Goal: Information Seeking & Learning: Learn about a topic

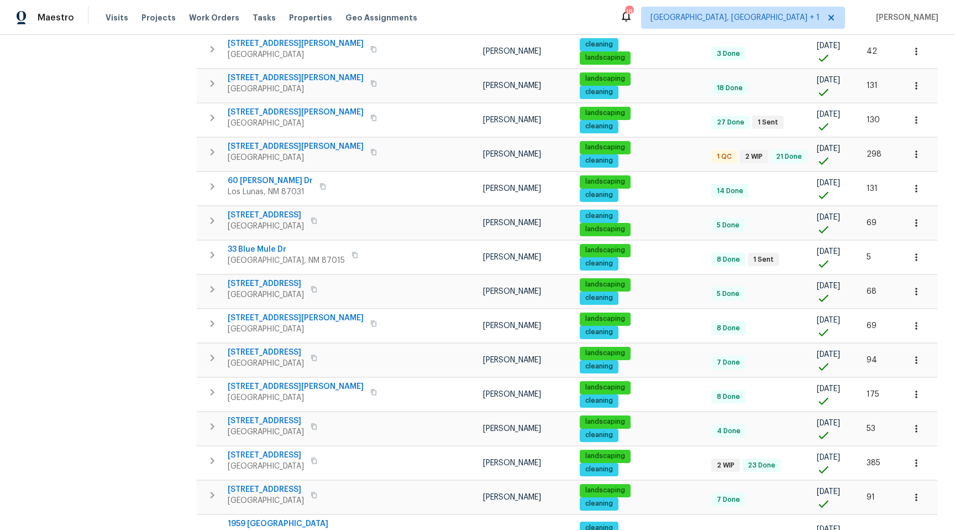
scroll to position [543, 0]
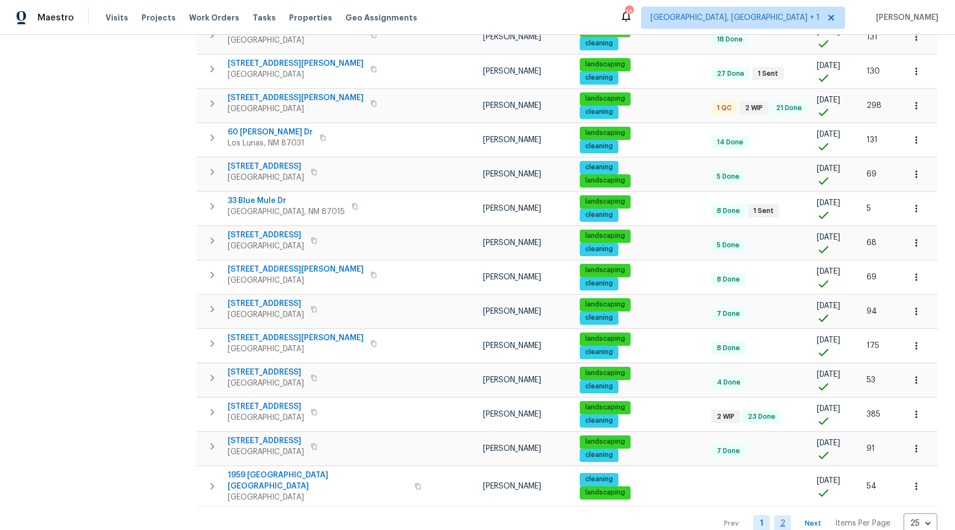
click at [774, 515] on link "2" at bounding box center [782, 523] width 17 height 17
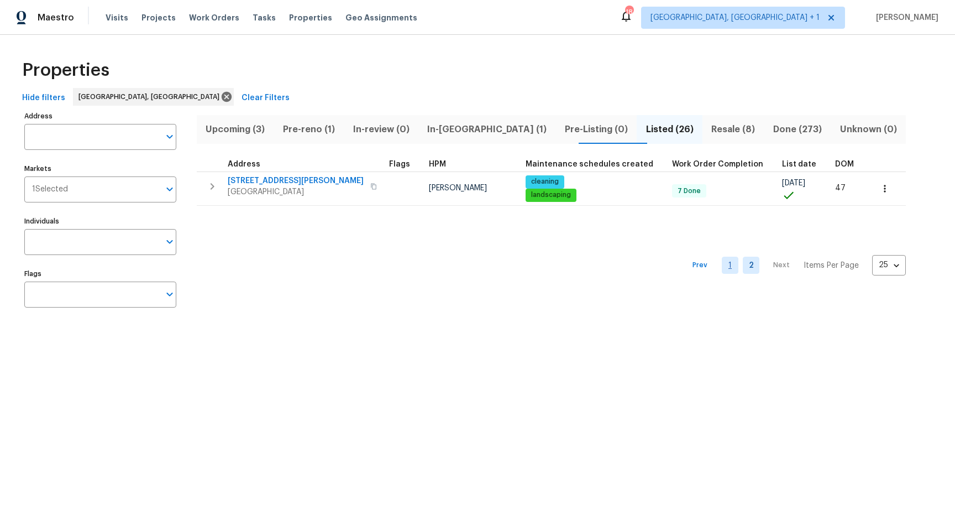
click at [722, 265] on link "1" at bounding box center [730, 264] width 17 height 17
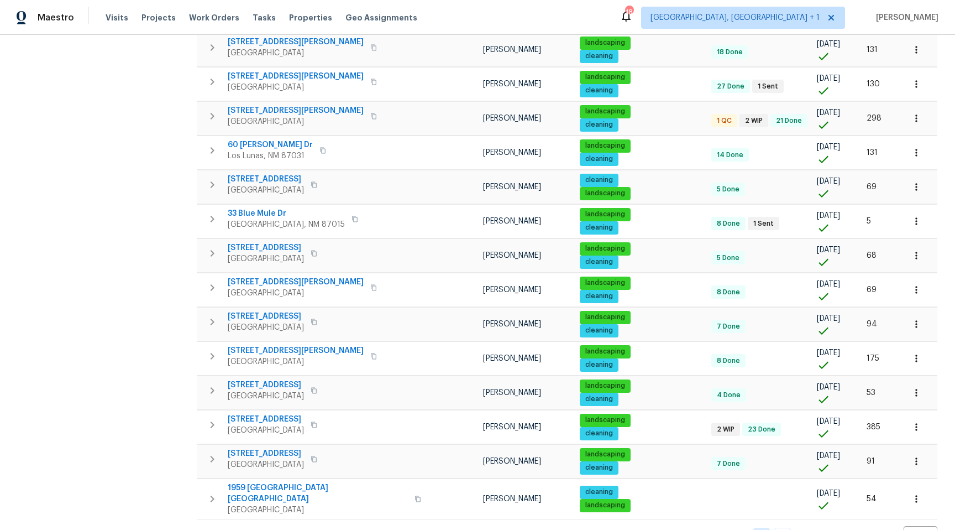
scroll to position [543, 0]
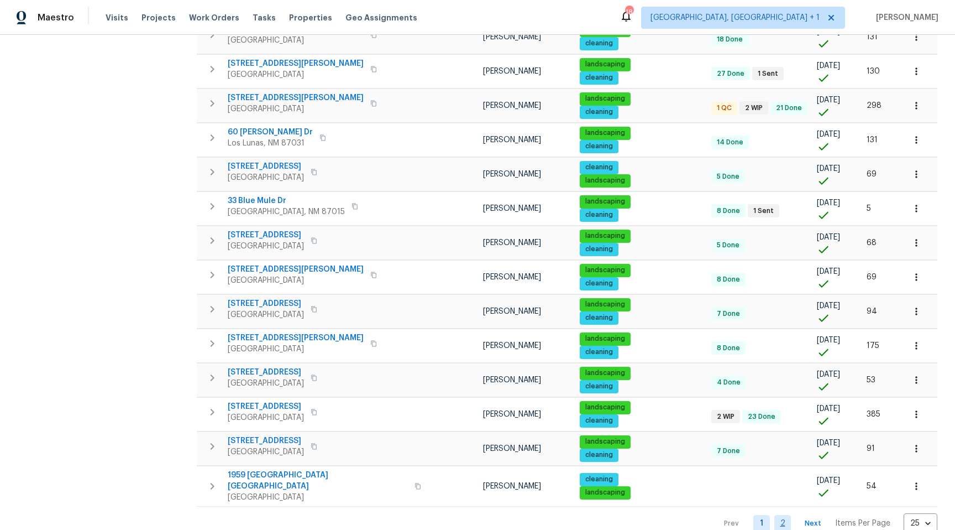
click at [774, 515] on link "2" at bounding box center [782, 523] width 17 height 17
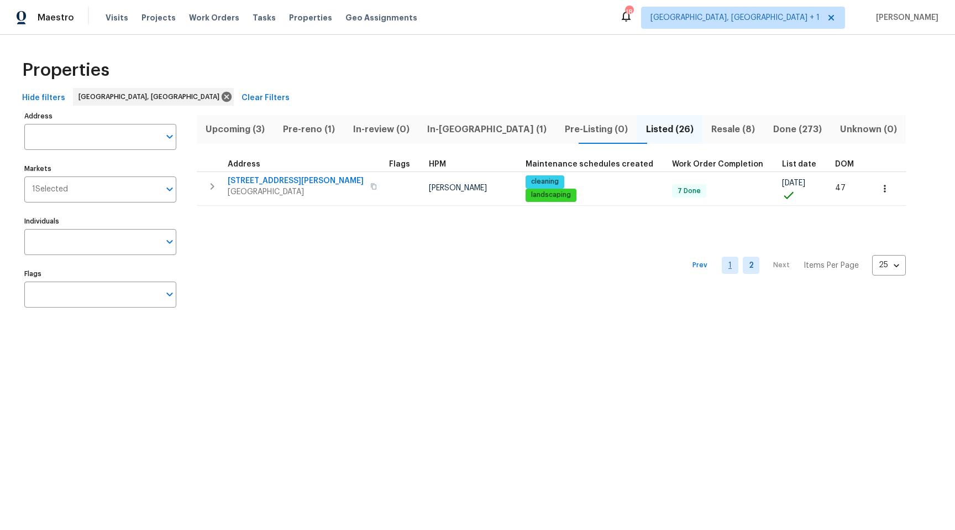
click at [722, 266] on link "1" at bounding box center [730, 264] width 17 height 17
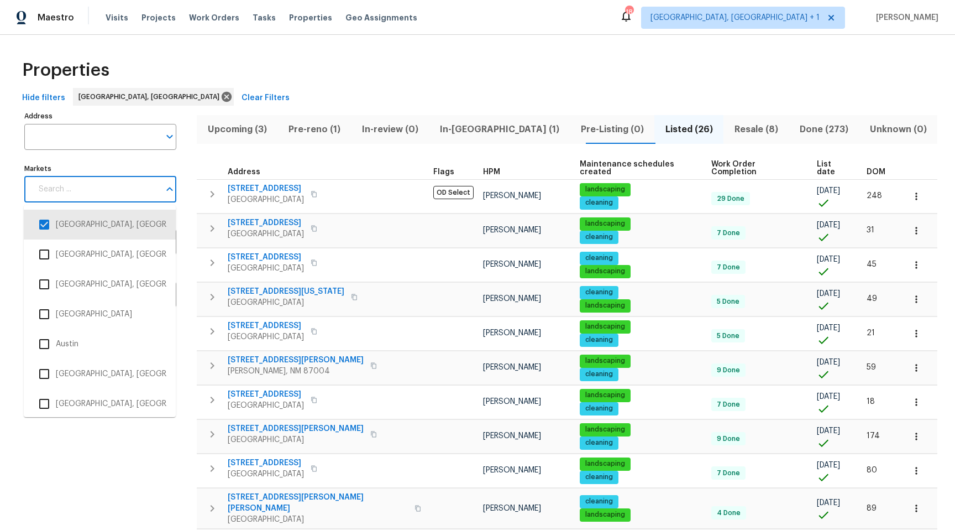
click at [112, 191] on input "Markets" at bounding box center [96, 189] width 128 height 26
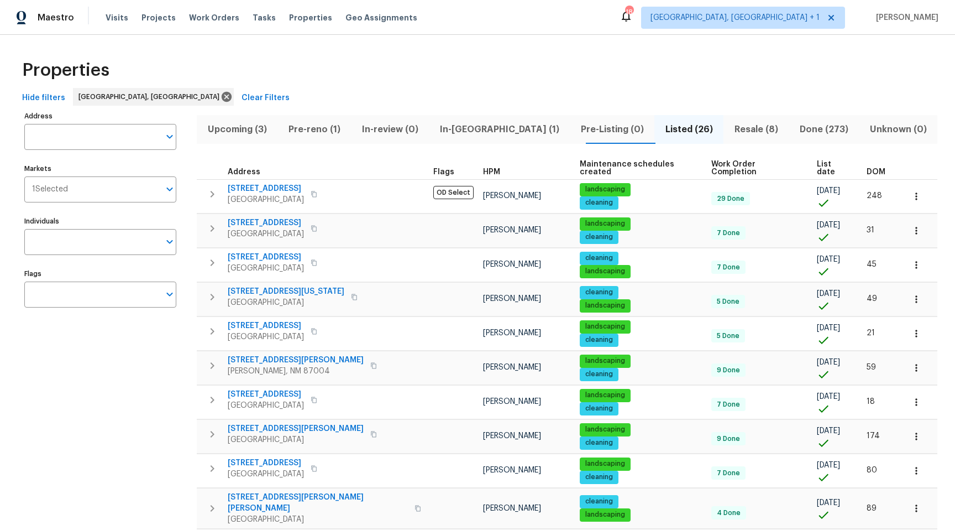
click at [257, 168] on span "Address" at bounding box center [244, 172] width 33 height 8
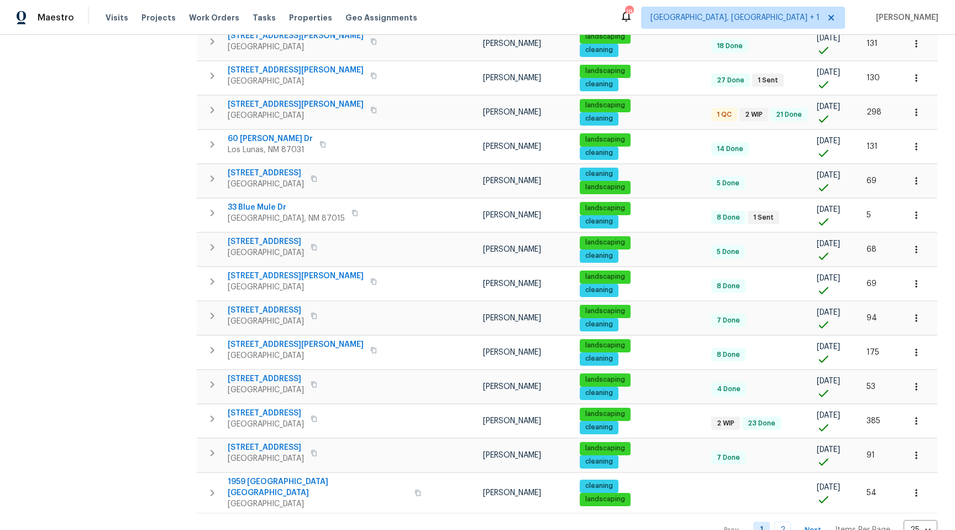
scroll to position [543, 0]
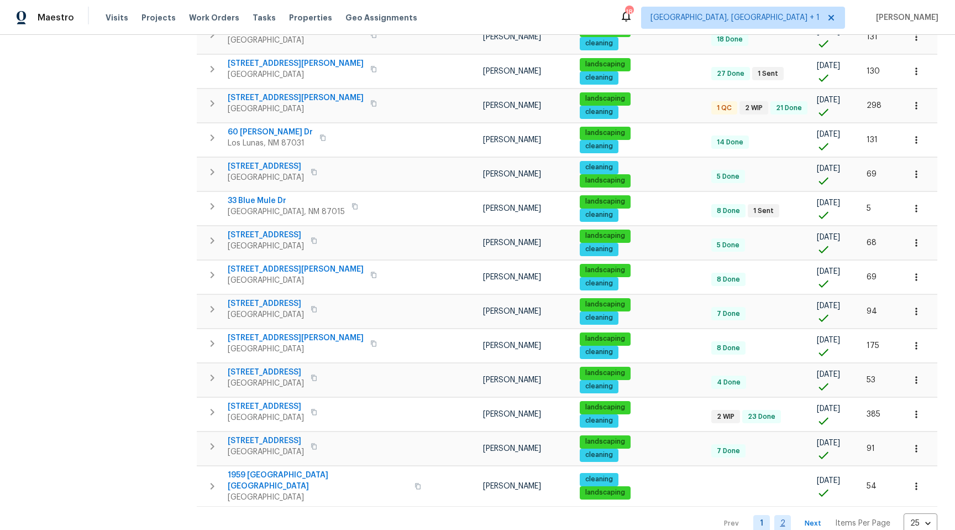
click at [774, 515] on link "2" at bounding box center [782, 523] width 17 height 17
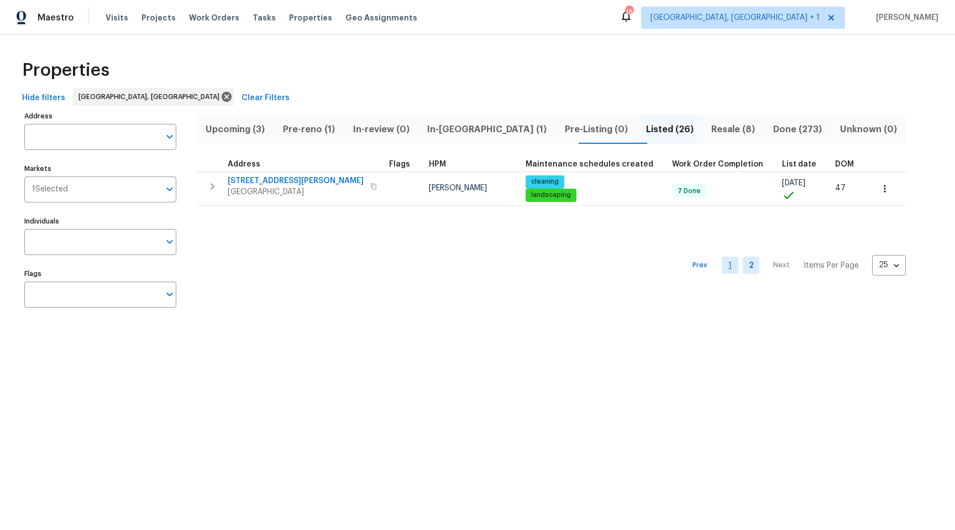
click at [722, 268] on link "1" at bounding box center [730, 264] width 17 height 17
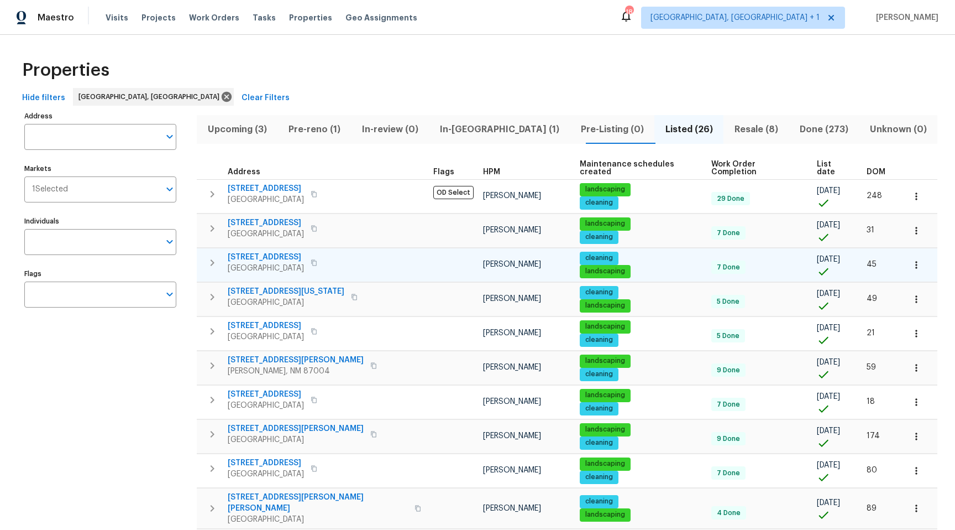
scroll to position [543, 0]
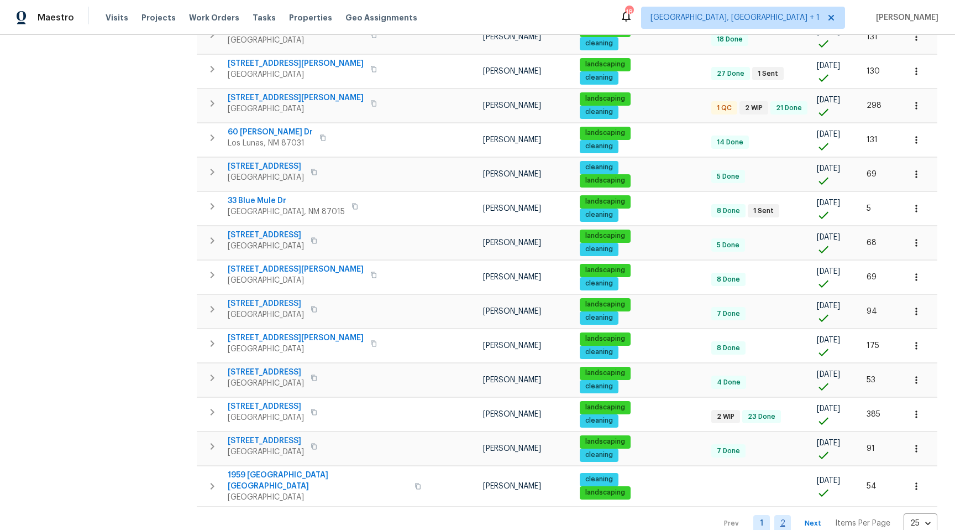
click at [774, 515] on link "2" at bounding box center [782, 523] width 17 height 17
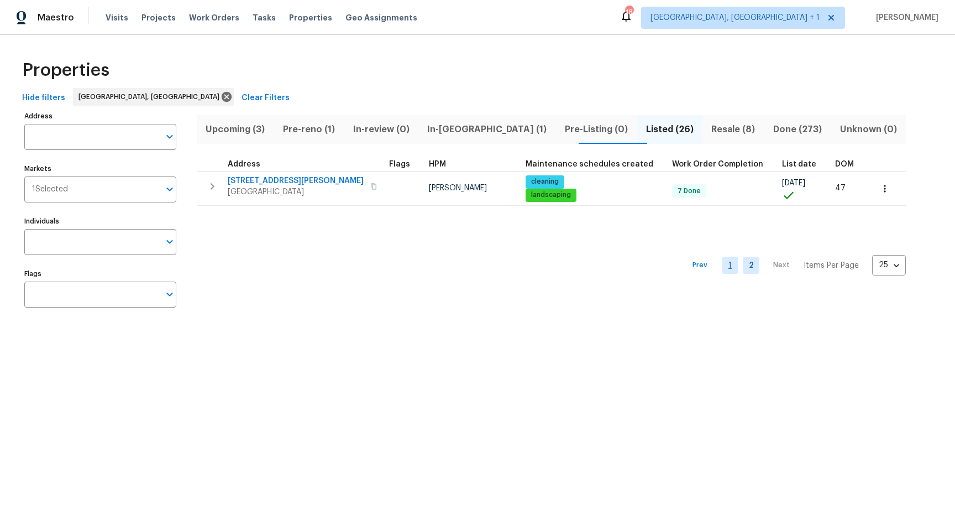
click at [722, 272] on link "1" at bounding box center [730, 264] width 17 height 17
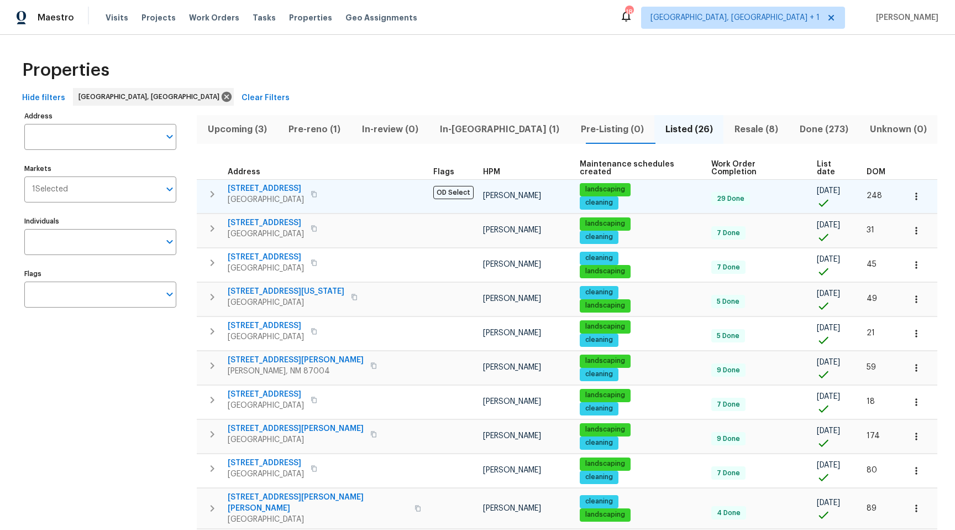
drag, startPoint x: 209, startPoint y: 176, endPoint x: 231, endPoint y: 188, distance: 25.0
click at [231, 188] on td "437 El Llano Ln NW Los Ranchos, NM 87107" at bounding box center [313, 194] width 232 height 29
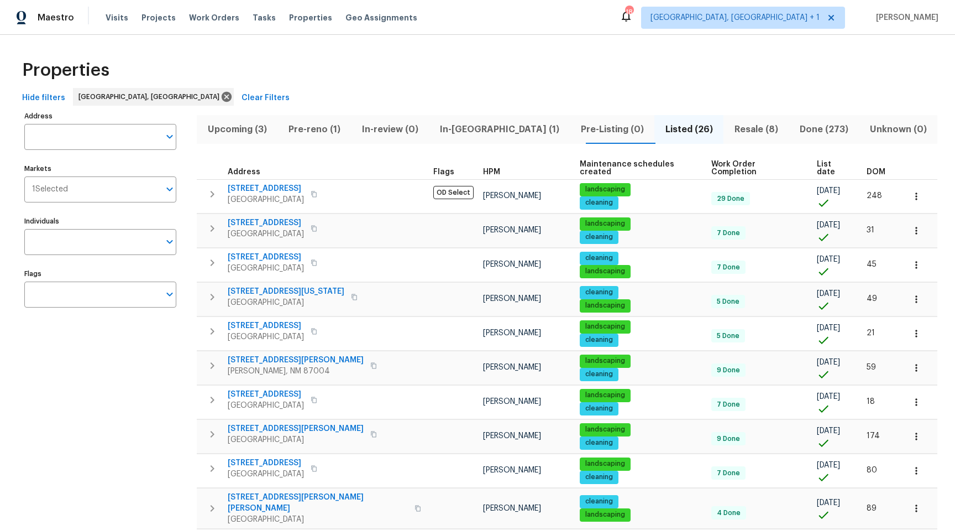
drag, startPoint x: 209, startPoint y: 162, endPoint x: 888, endPoint y: 480, distance: 749.5
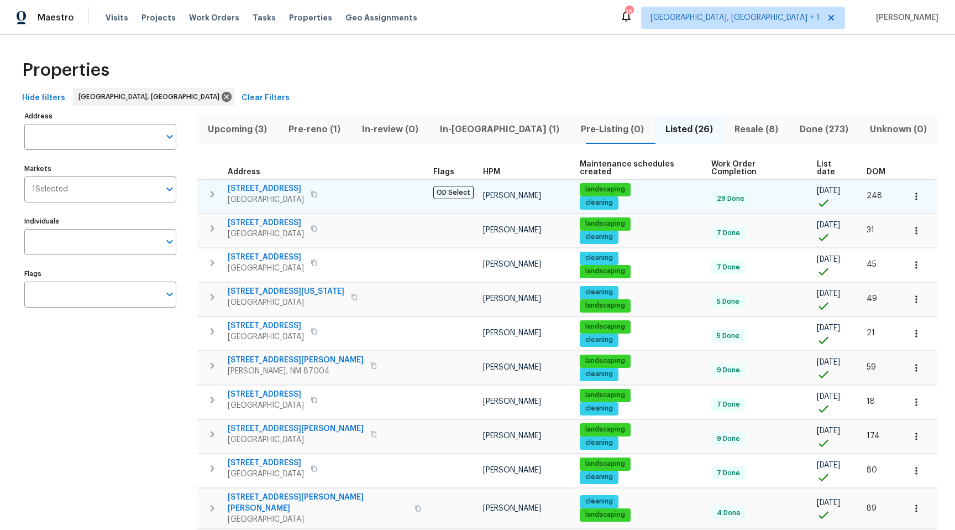
drag, startPoint x: 307, startPoint y: 181, endPoint x: 228, endPoint y: 186, distance: 79.8
click at [228, 186] on div "437 El Llano Ln NW Los Ranchos, NM 87107" at bounding box center [266, 194] width 76 height 22
click at [483, 192] on span "[PERSON_NAME]" at bounding box center [512, 196] width 58 height 8
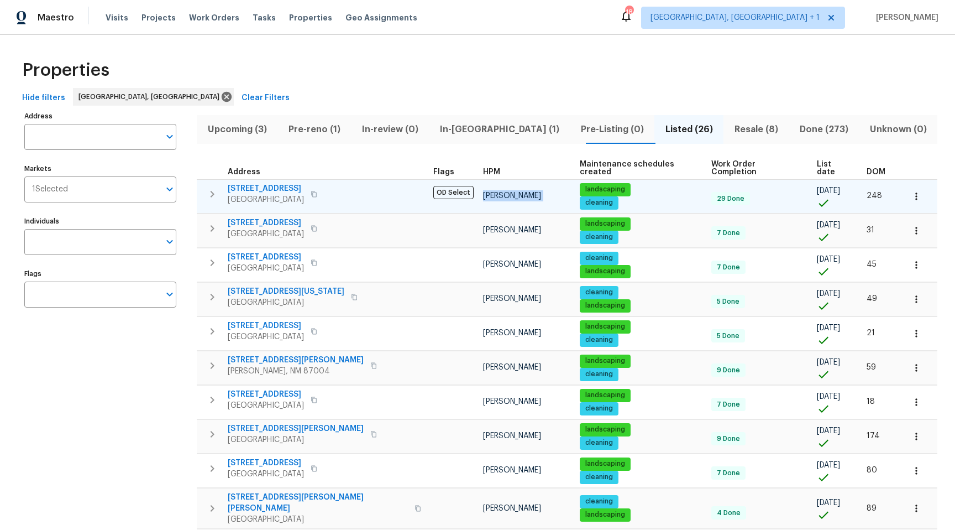
click at [483, 192] on span "[PERSON_NAME]" at bounding box center [512, 196] width 58 height 8
click at [274, 183] on span "437 El Llano Ln NW" at bounding box center [266, 188] width 76 height 11
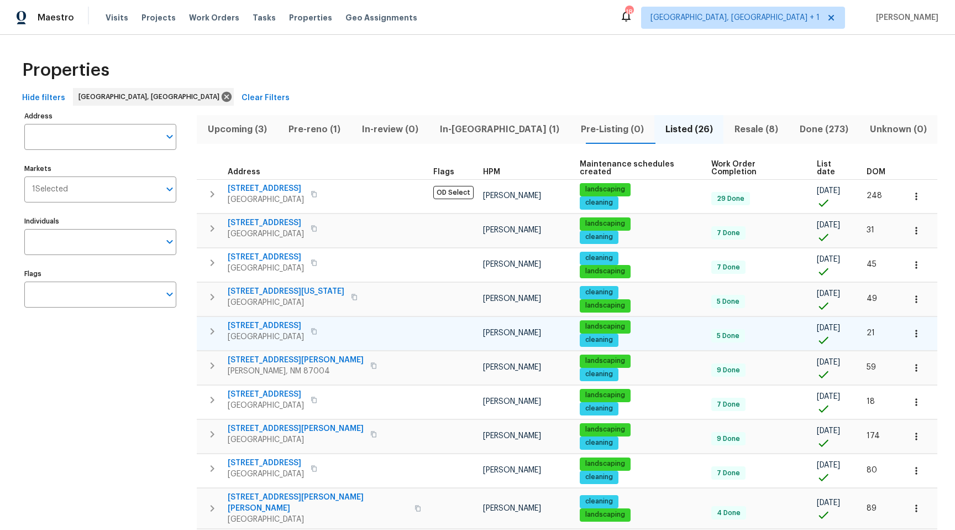
click at [279, 320] on span "5736 Irving Blvd NW" at bounding box center [266, 325] width 76 height 11
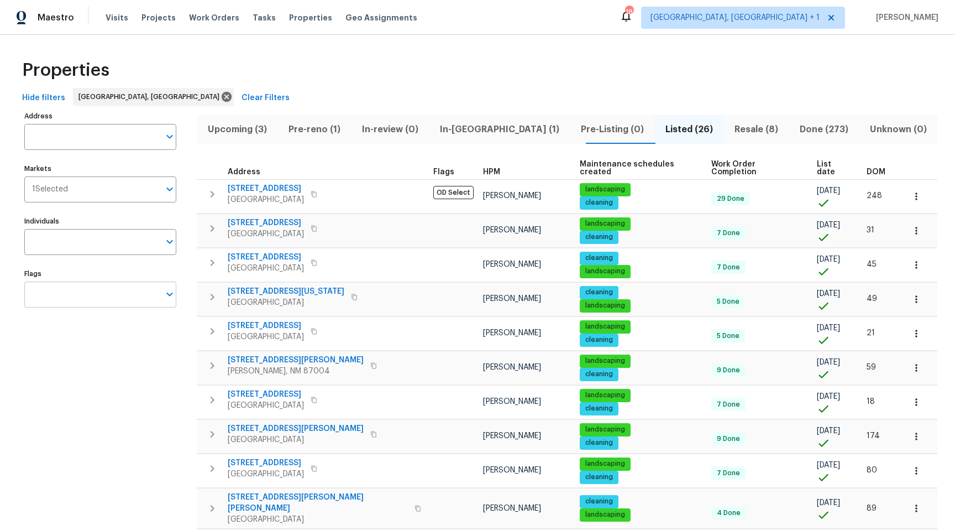
click at [165, 286] on div "Flags" at bounding box center [100, 294] width 152 height 26
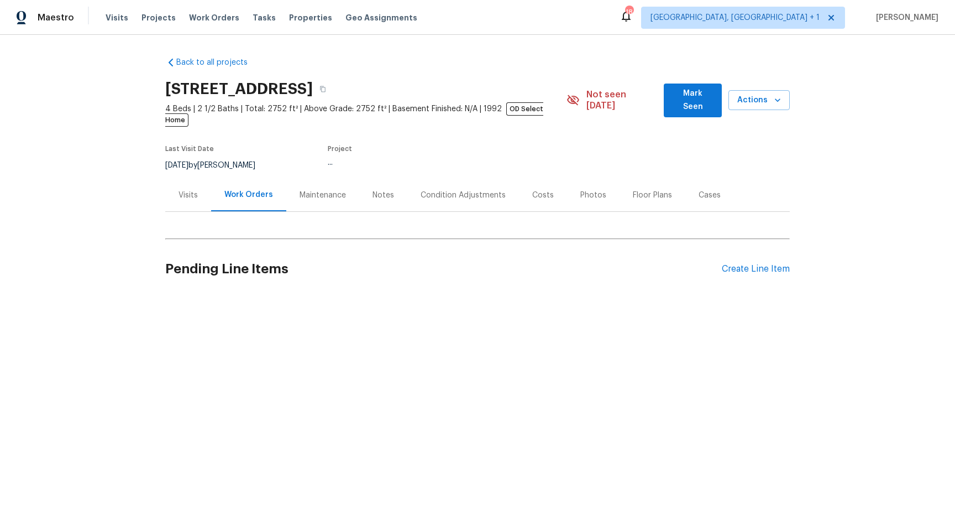
click at [295, 83] on h2 "[STREET_ADDRESS]" at bounding box center [239, 88] width 148 height 11
click at [295, 82] on div "Back to all projects 437 El Llano Ln NW, Los Ranchos, NM 87107 4 Beds | 2 1/2 B…" at bounding box center [477, 175] width 625 height 255
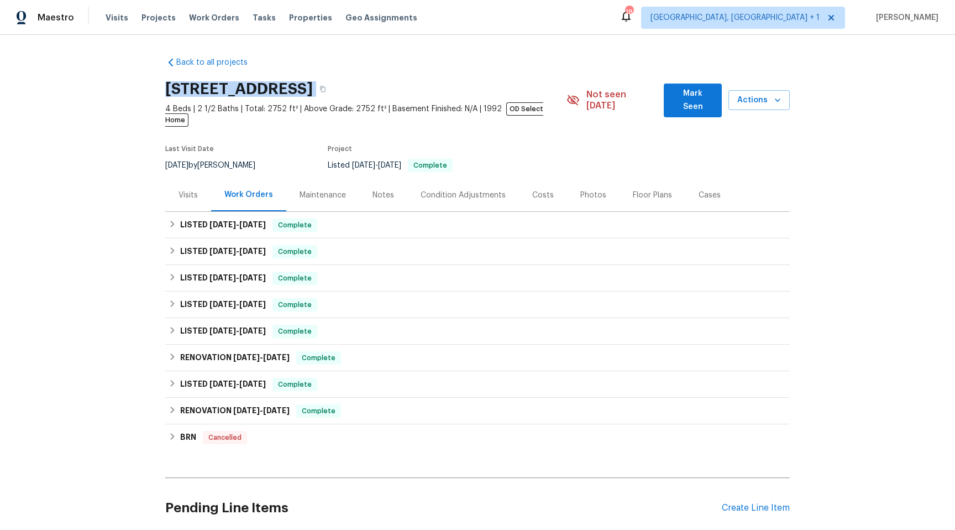
copy div "[STREET_ADDRESS]"
click at [195, 190] on div "Visits" at bounding box center [188, 195] width 19 height 11
click at [197, 191] on div "Visits" at bounding box center [188, 195] width 46 height 33
click at [188, 190] on div "Visits" at bounding box center [188, 195] width 19 height 11
click at [313, 86] on h2 "437 El Llano Ln NW, Los Ranchos, NM 87107" at bounding box center [239, 88] width 148 height 11
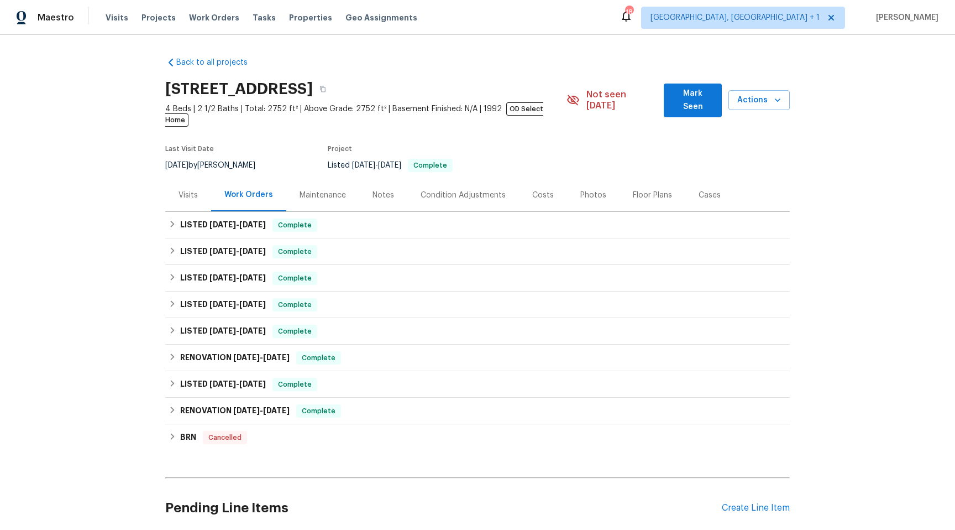
click at [313, 86] on h2 "437 El Llano Ln NW, Los Ranchos, NM 87107" at bounding box center [239, 88] width 148 height 11
copy div "437 El Llano Ln NW, Los Ranchos, NM 87107"
click at [186, 190] on div "Visits" at bounding box center [188, 195] width 19 height 11
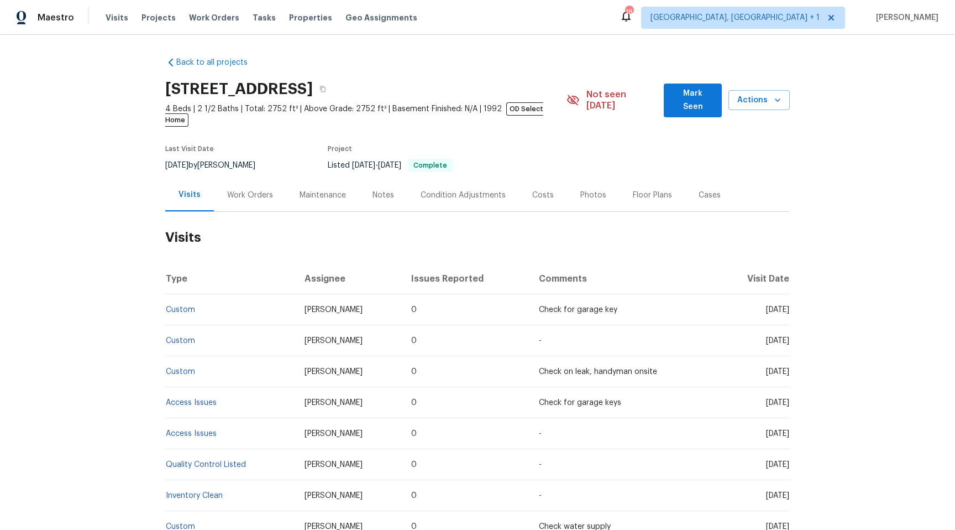
click at [327, 190] on div "Maintenance" at bounding box center [323, 195] width 46 height 11
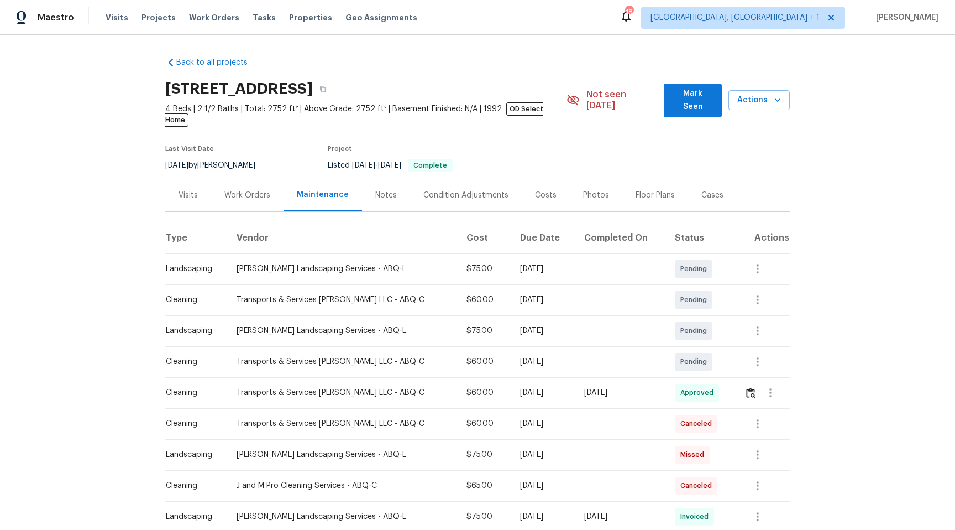
click at [249, 190] on div "Work Orders" at bounding box center [247, 195] width 46 height 11
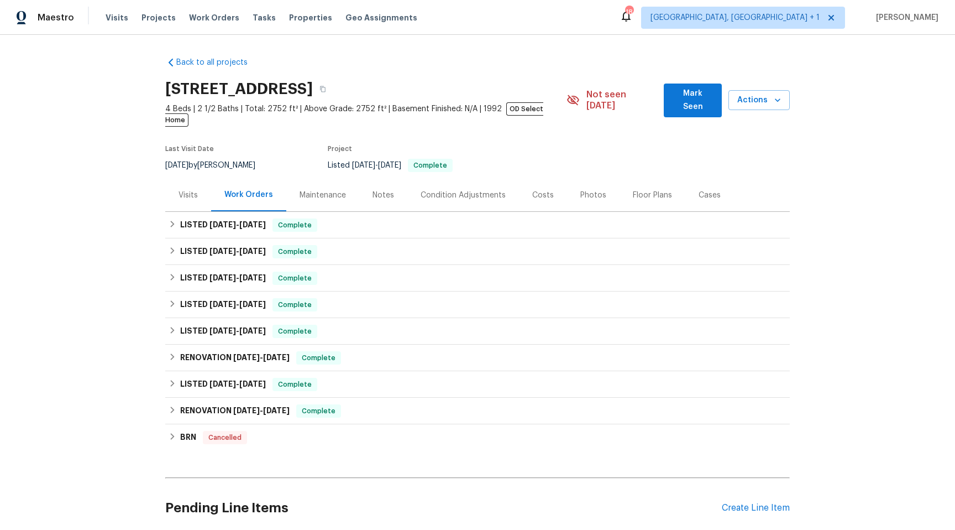
click at [181, 190] on div "Visits" at bounding box center [188, 195] width 19 height 11
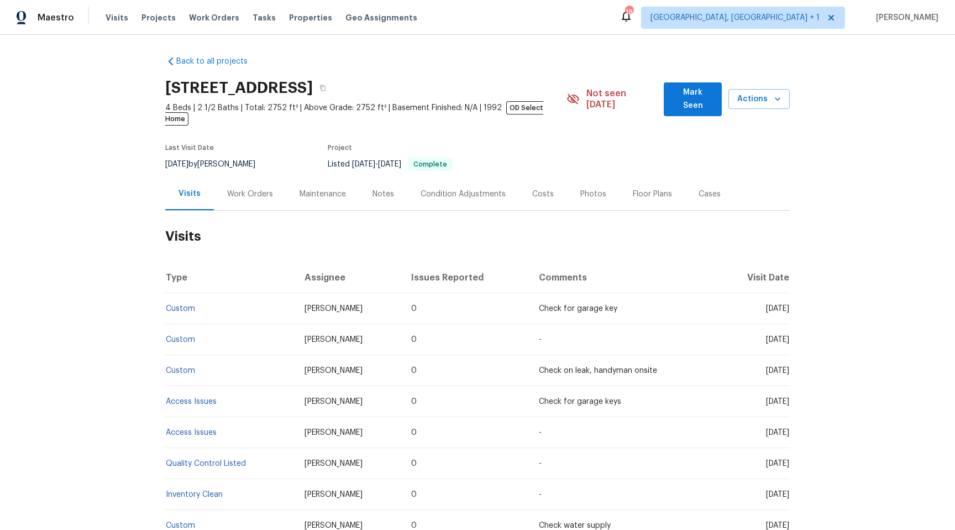
scroll to position [3, 0]
click at [308, 303] on span "[PERSON_NAME]" at bounding box center [334, 307] width 58 height 8
copy span "[PERSON_NAME]"
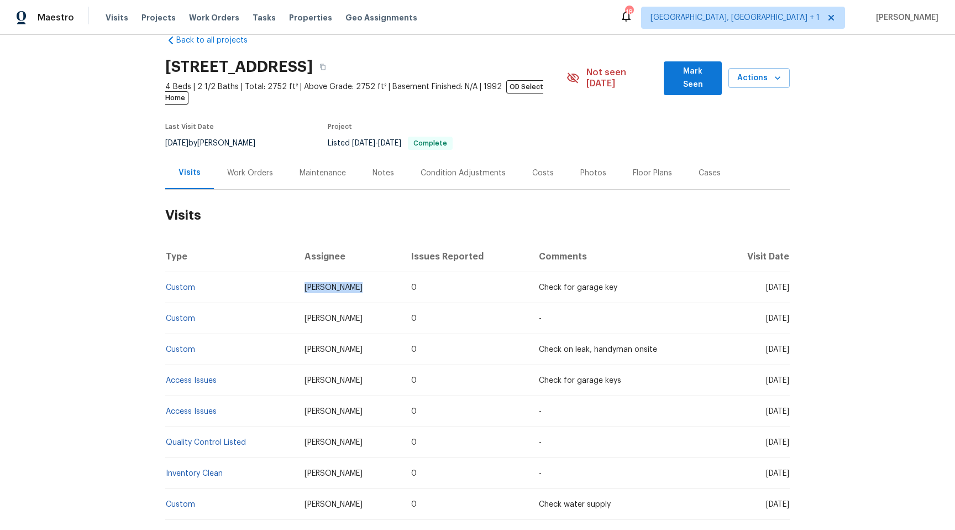
scroll to position [36, 0]
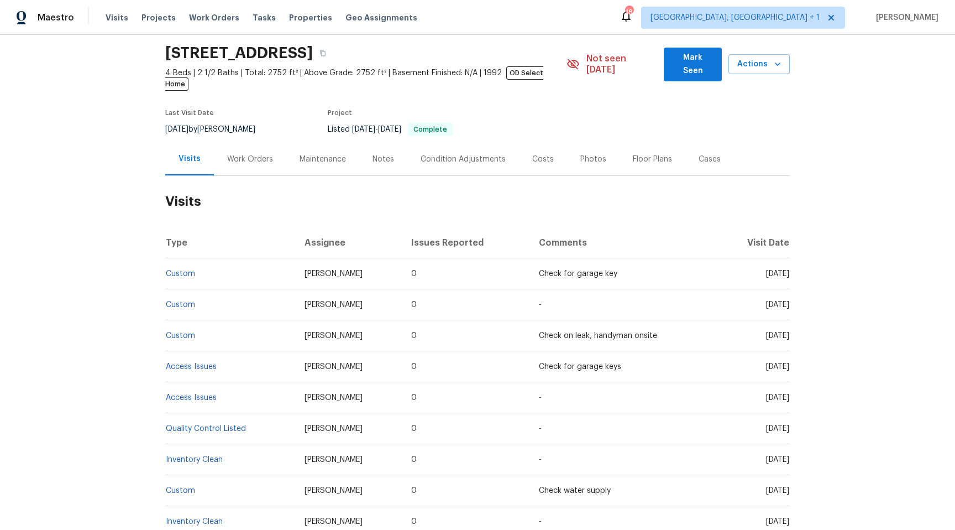
click at [699, 154] on div "Cases" at bounding box center [710, 159] width 22 height 11
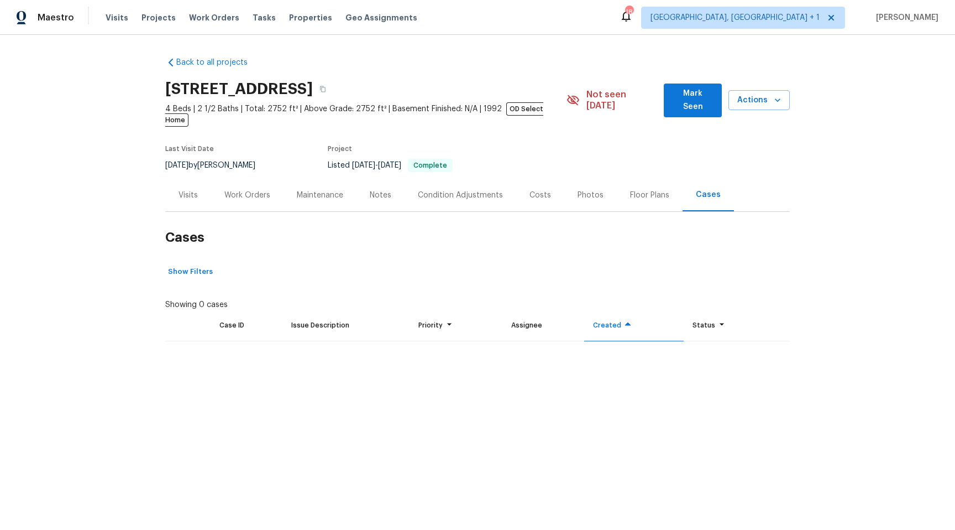
click at [647, 190] on div "Floor Plans" at bounding box center [649, 195] width 39 height 11
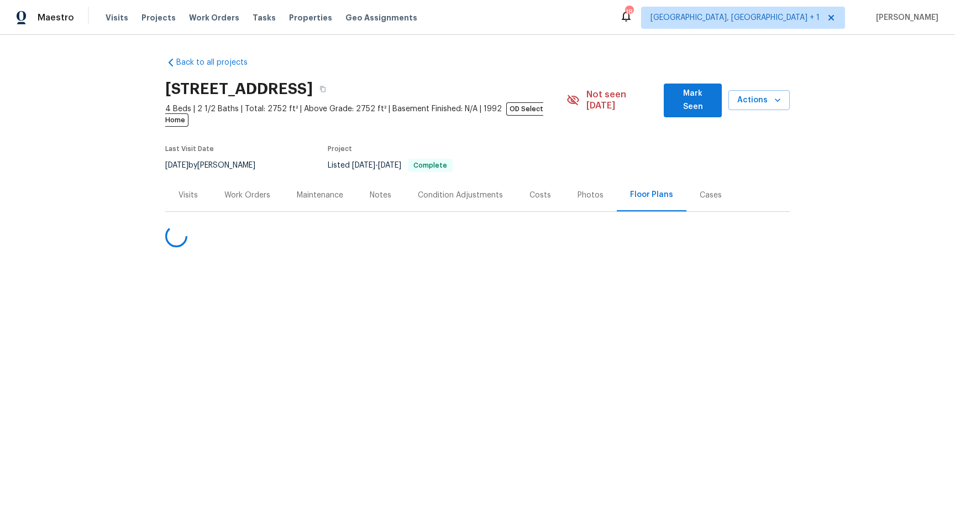
click at [589, 190] on div "Photos" at bounding box center [591, 195] width 26 height 11
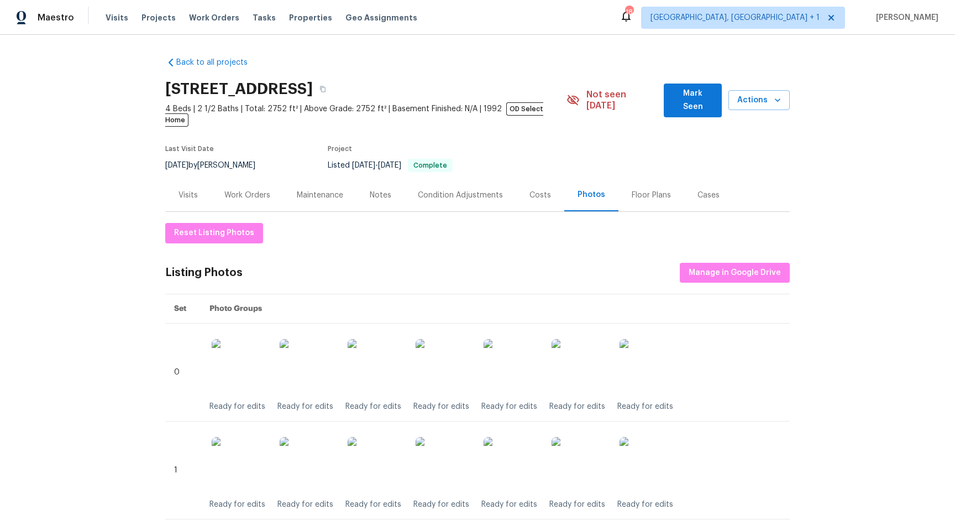
click at [537, 190] on div "Costs" at bounding box center [541, 195] width 22 height 11
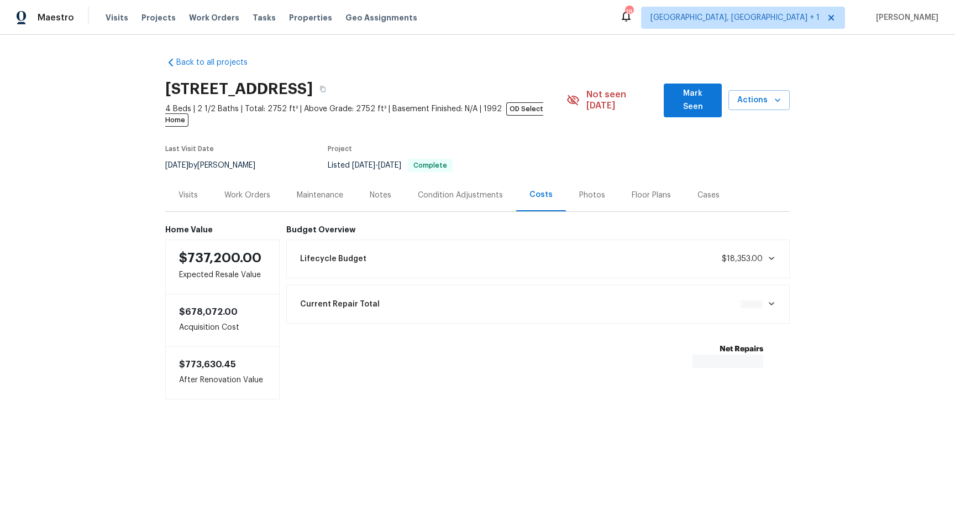
click at [484, 190] on div "Condition Adjustments" at bounding box center [460, 195] width 85 height 11
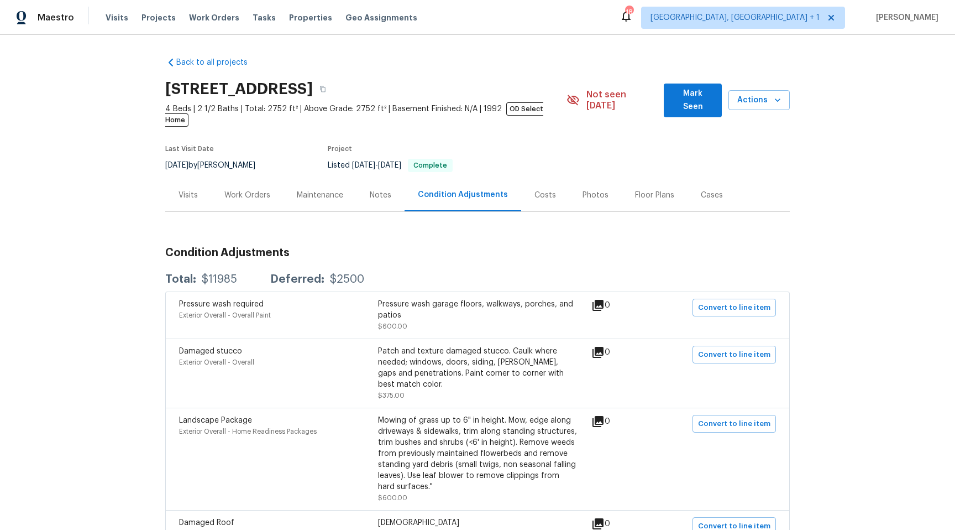
click at [380, 190] on div "Notes" at bounding box center [381, 195] width 22 height 11
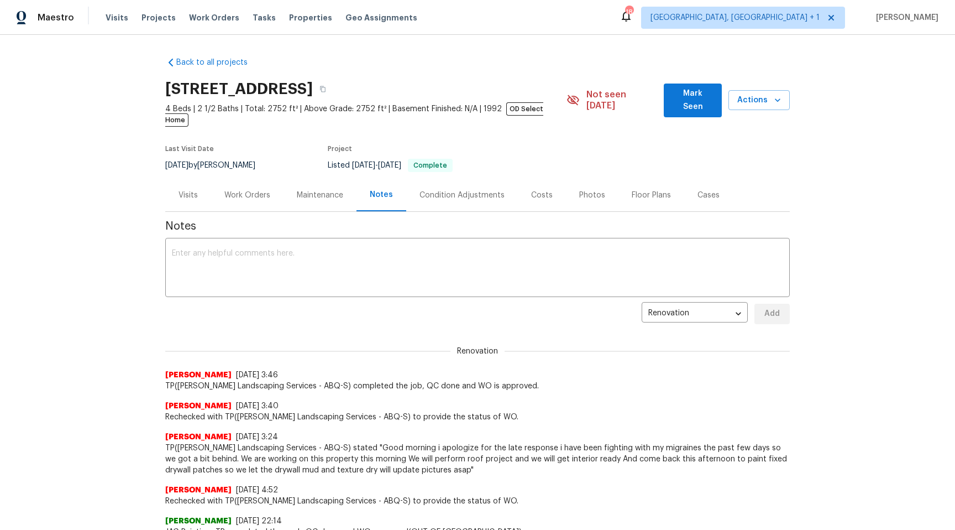
click at [321, 190] on div "Maintenance" at bounding box center [320, 195] width 46 height 11
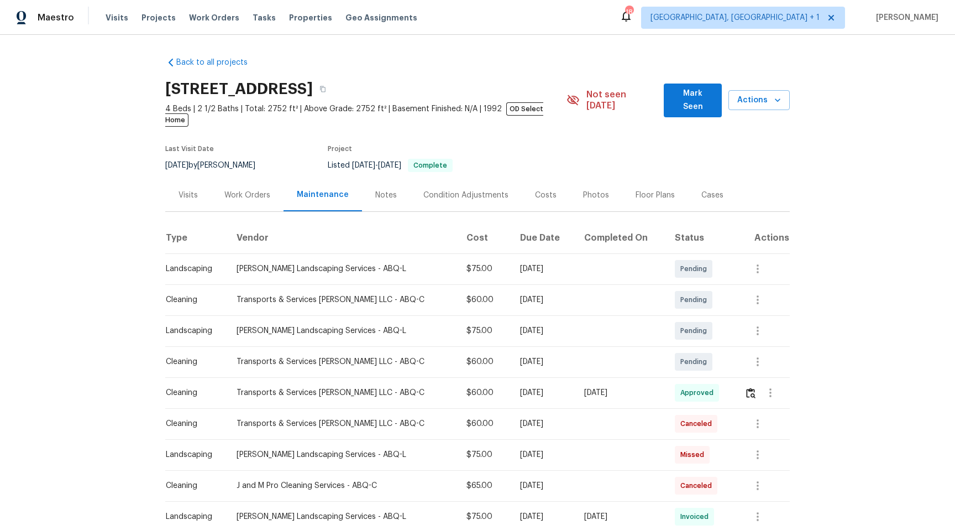
click at [265, 190] on div "Work Orders" at bounding box center [247, 195] width 46 height 11
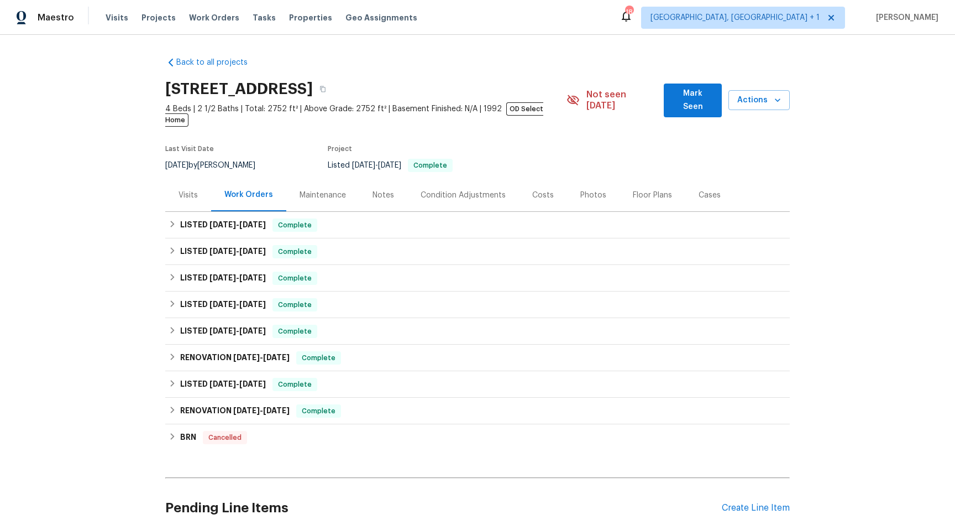
click at [191, 190] on div "Visits" at bounding box center [188, 195] width 19 height 11
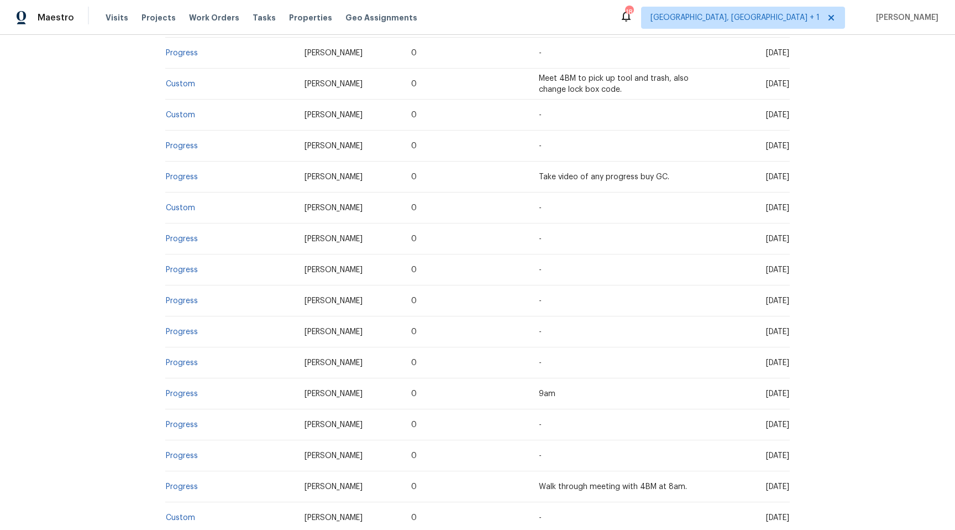
scroll to position [2472, 0]
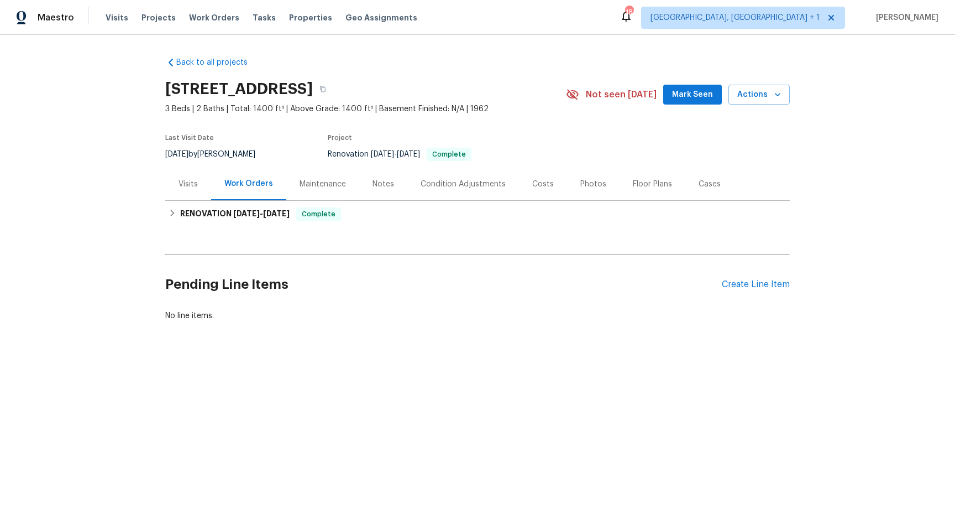
click at [193, 185] on div "Visits" at bounding box center [188, 184] width 19 height 11
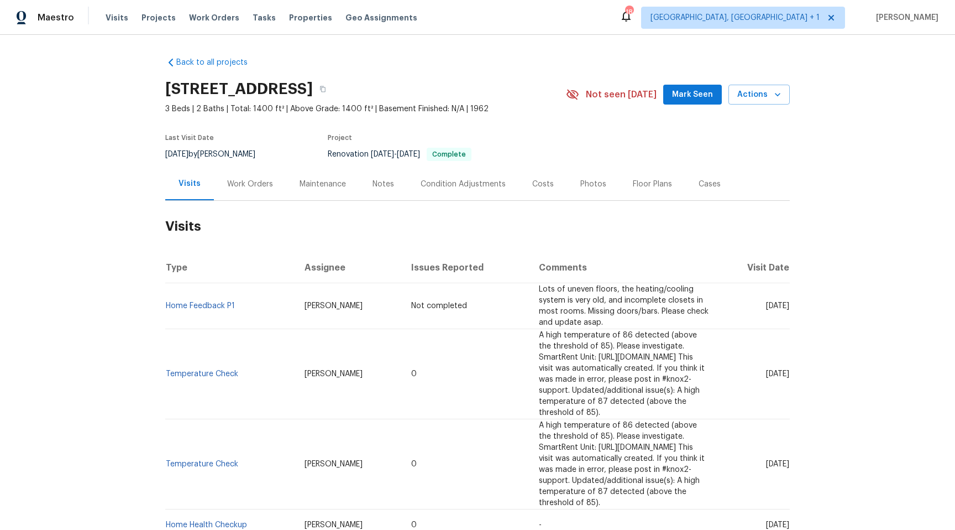
click at [313, 85] on h2 "[STREET_ADDRESS]" at bounding box center [239, 88] width 148 height 11
copy div "[STREET_ADDRESS]"
